Goal: Information Seeking & Learning: Learn about a topic

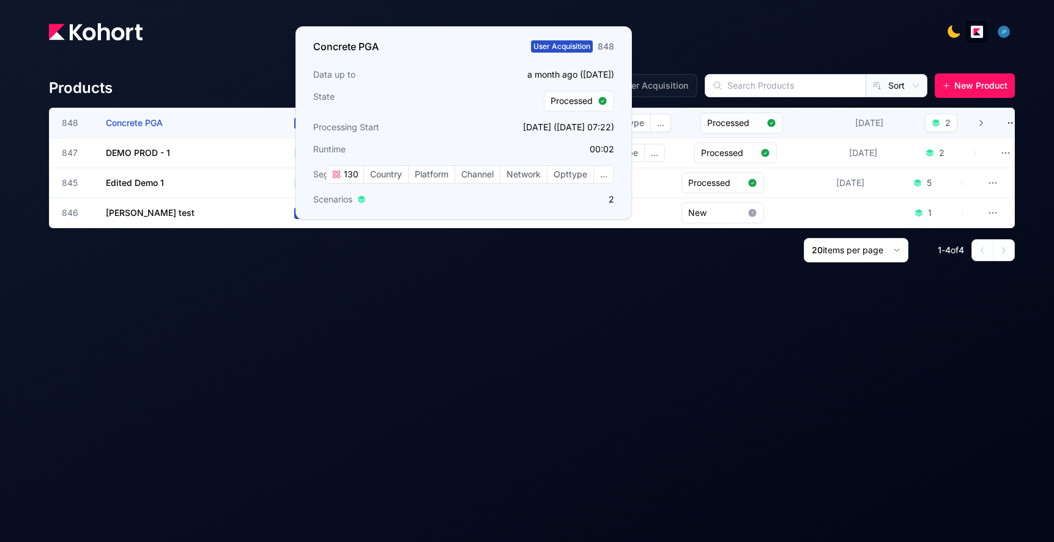
click at [240, 124] on h3 "Concrete PGA" at bounding box center [198, 122] width 184 height 29
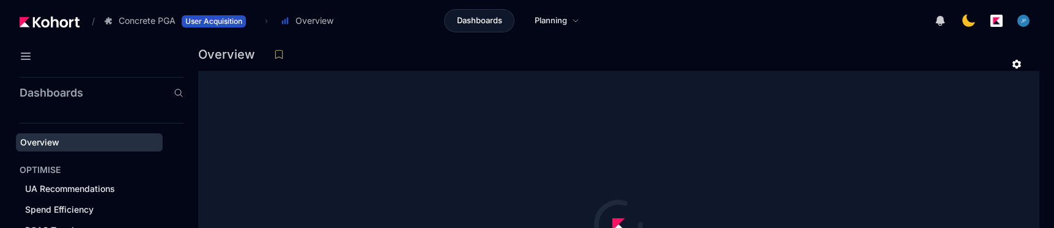
click at [333, 171] on div at bounding box center [618, 224] width 841 height 307
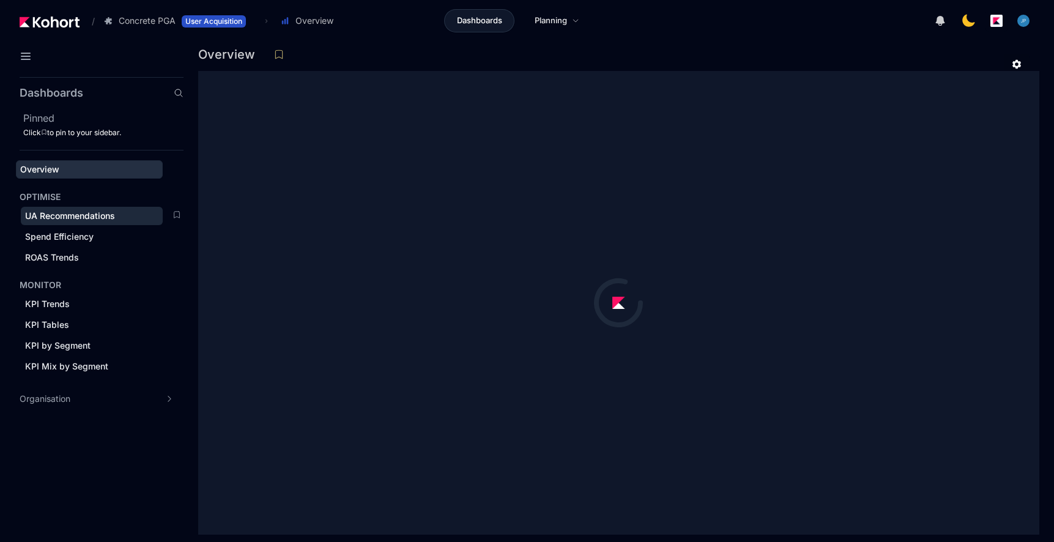
click at [80, 217] on span "UA Recommendations" at bounding box center [70, 215] width 90 height 10
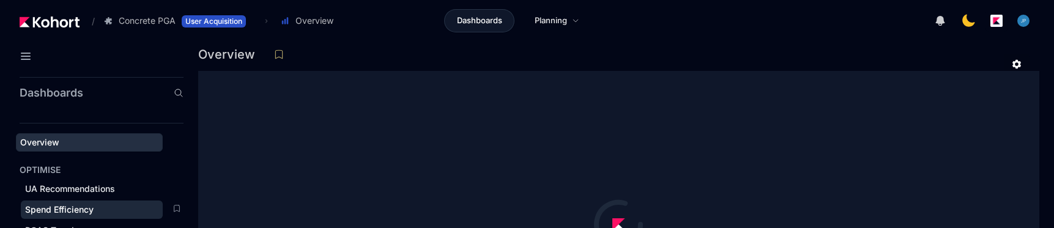
click at [81, 210] on span "Spend Efficiency" at bounding box center [59, 209] width 69 height 10
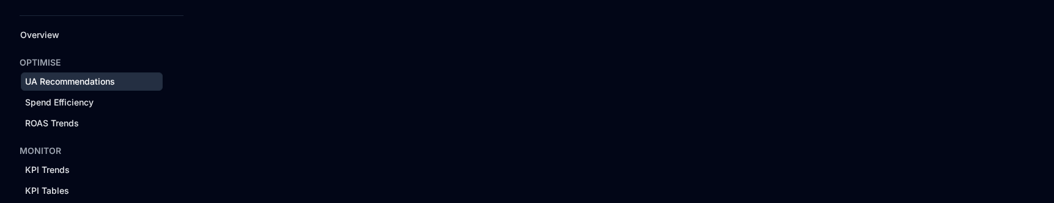
scroll to position [114, 0]
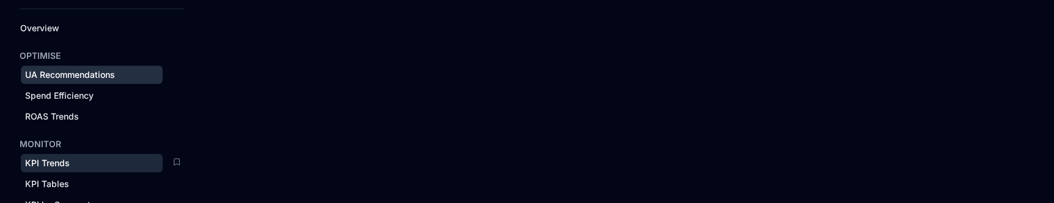
click at [64, 163] on span "KPI Trends" at bounding box center [47, 162] width 45 height 10
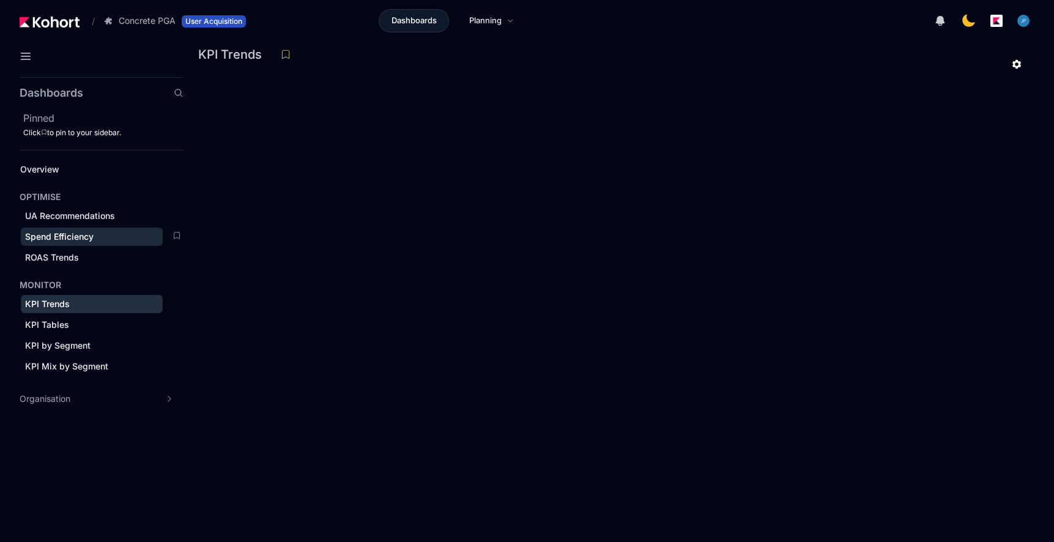
click at [72, 202] on span "Spend Efficiency" at bounding box center [59, 236] width 69 height 10
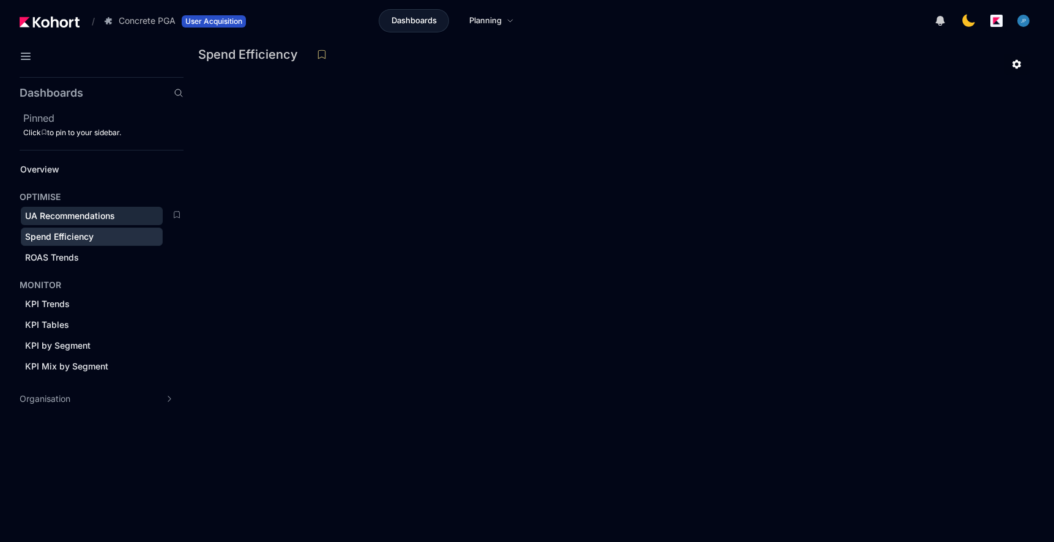
click at [63, 217] on span "UA Recommendations" at bounding box center [70, 215] width 90 height 10
click at [73, 241] on span "Spend Efficiency" at bounding box center [59, 236] width 69 height 10
